Goal: Entertainment & Leisure: Consume media (video, audio)

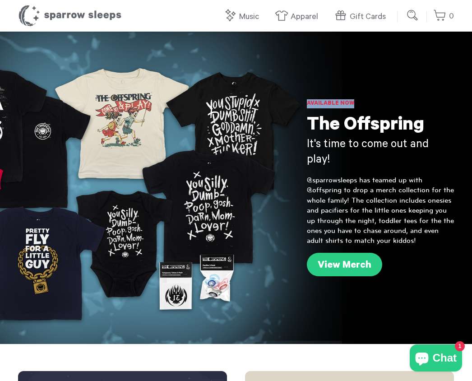
drag, startPoint x: 471, startPoint y: 53, endPoint x: 472, endPoint y: 96, distance: 43.8
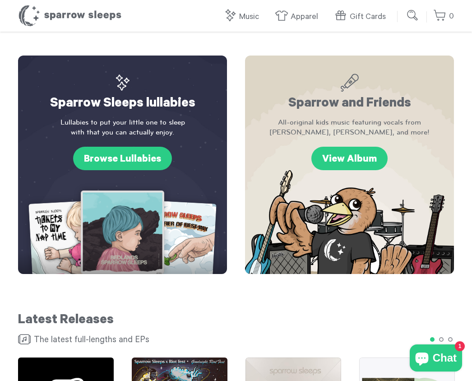
scroll to position [302, 0]
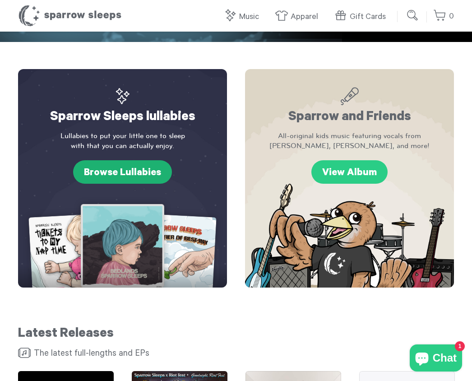
click at [120, 160] on link "Browse Lullabies" at bounding box center [122, 171] width 99 height 23
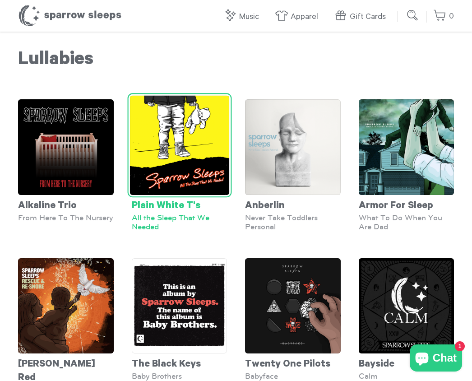
click at [144, 143] on img at bounding box center [178, 145] width 99 height 99
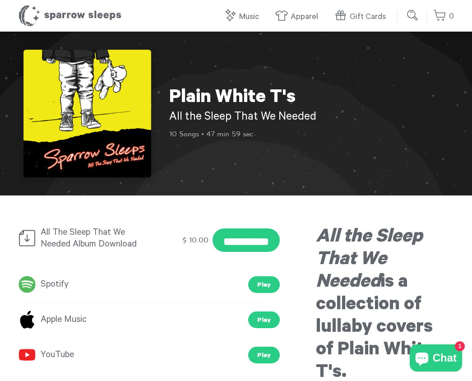
drag, startPoint x: 471, startPoint y: 79, endPoint x: 471, endPoint y: 108, distance: 29.3
click at [471, 108] on div "Plain White T's All the Sleep That We Needed 10 Songs • 47 min 59 sec" at bounding box center [236, 114] width 472 height 164
click at [265, 351] on link "Play" at bounding box center [264, 354] width 32 height 17
